Goal: Task Accomplishment & Management: Manage account settings

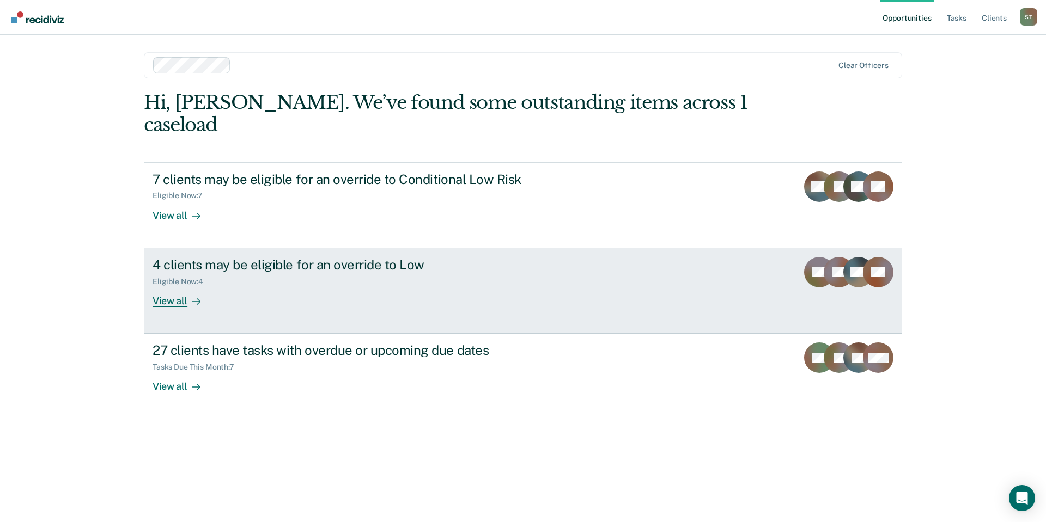
click at [394, 273] on div "Eligible Now : 4" at bounding box center [343, 280] width 382 height 14
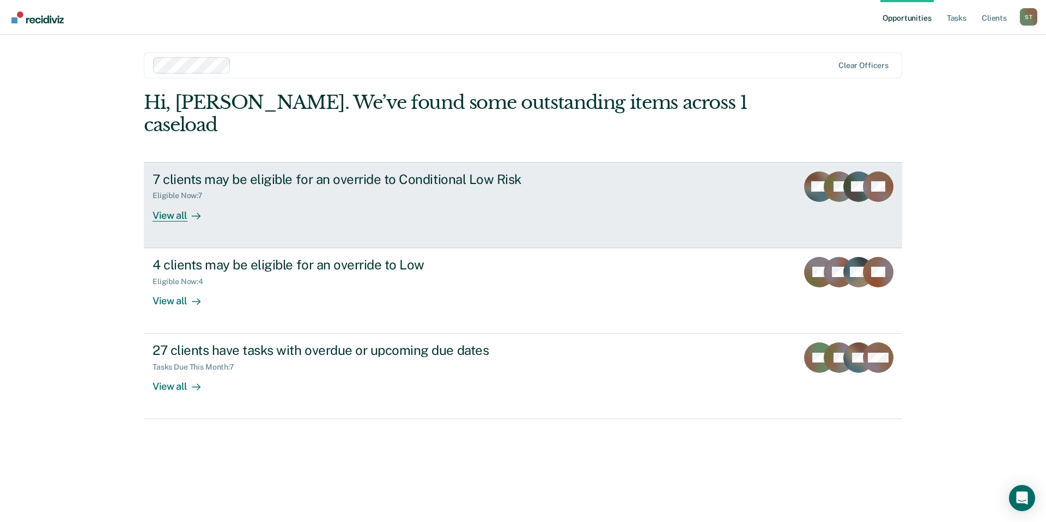
click at [273, 172] on div "7 clients may be eligible for an override to Conditional Low Risk" at bounding box center [343, 180] width 382 height 16
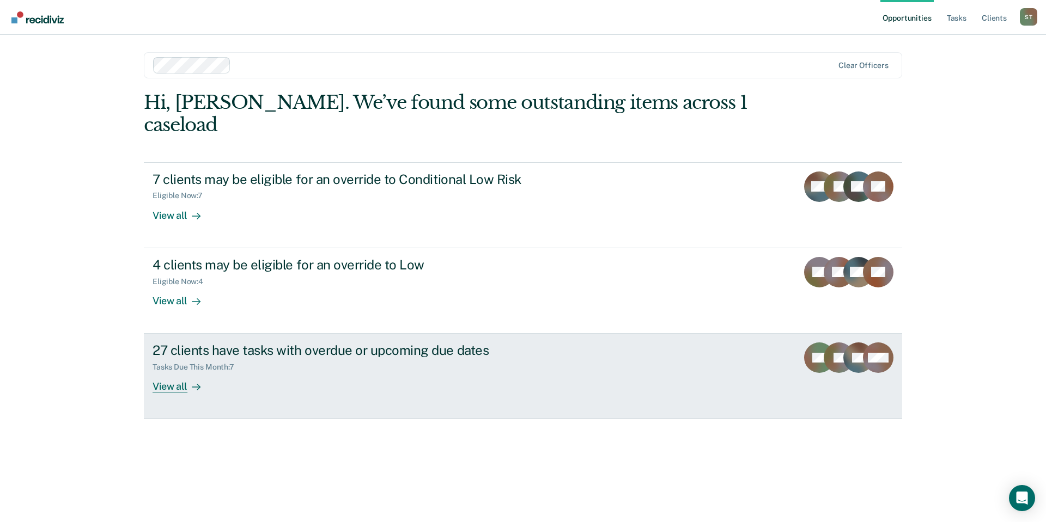
click at [430, 358] on div "Tasks Due This Month : 7" at bounding box center [343, 365] width 382 height 14
